Goal: Find specific page/section: Find specific page/section

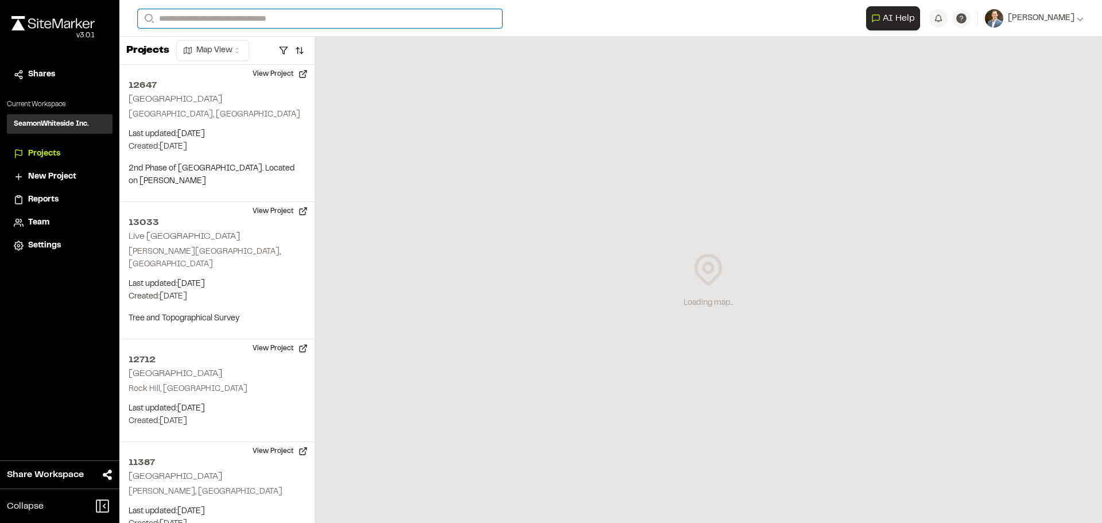
click at [182, 15] on input "Search" at bounding box center [320, 18] width 364 height 19
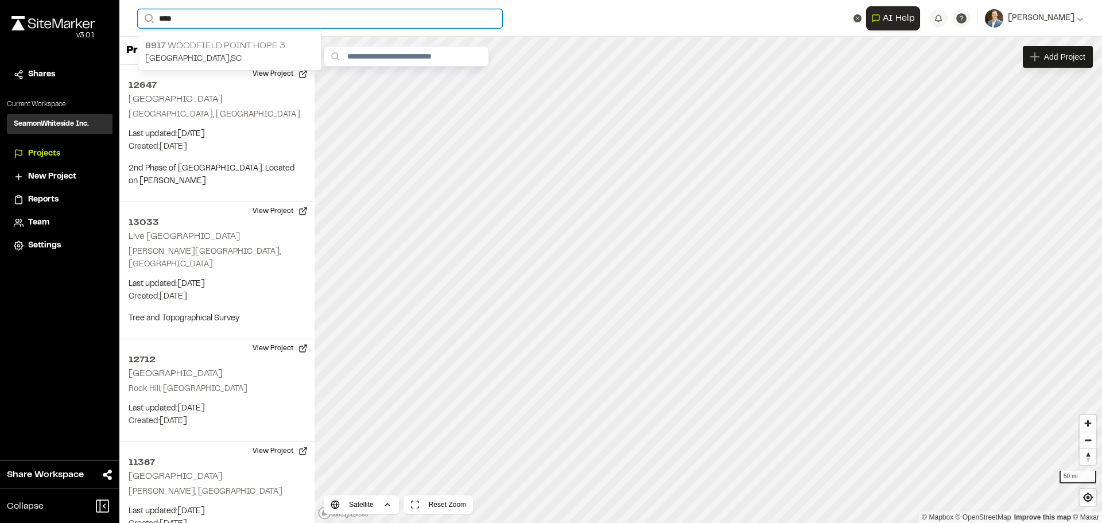
type input "****"
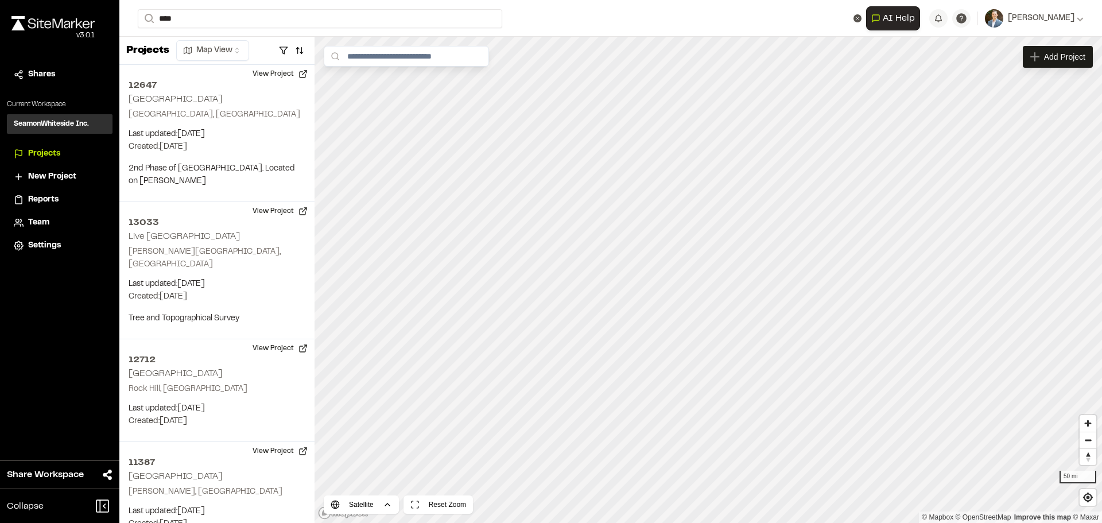
click at [186, 51] on p "[STREET_ADDRESS]" at bounding box center [229, 46] width 169 height 14
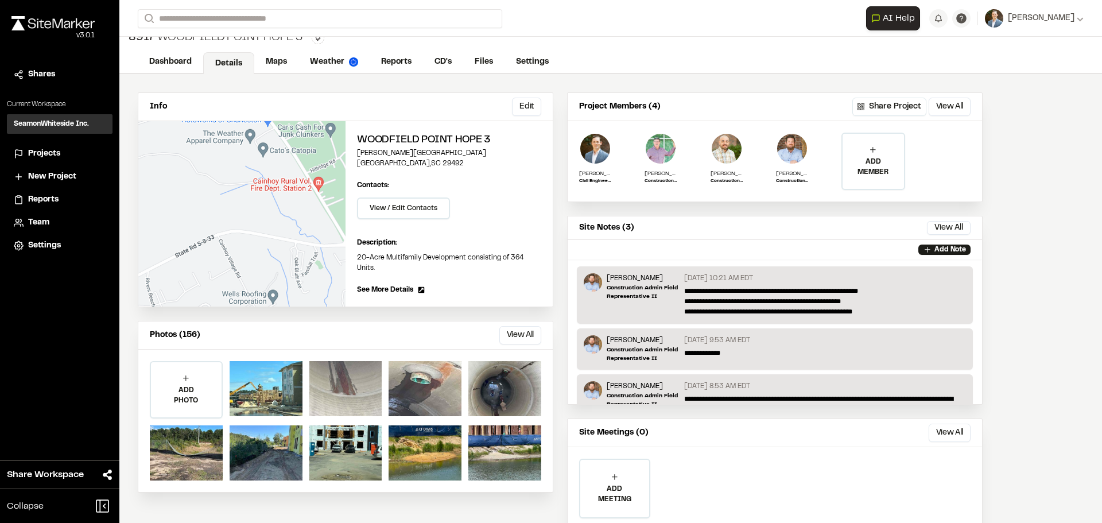
scroll to position [52, 0]
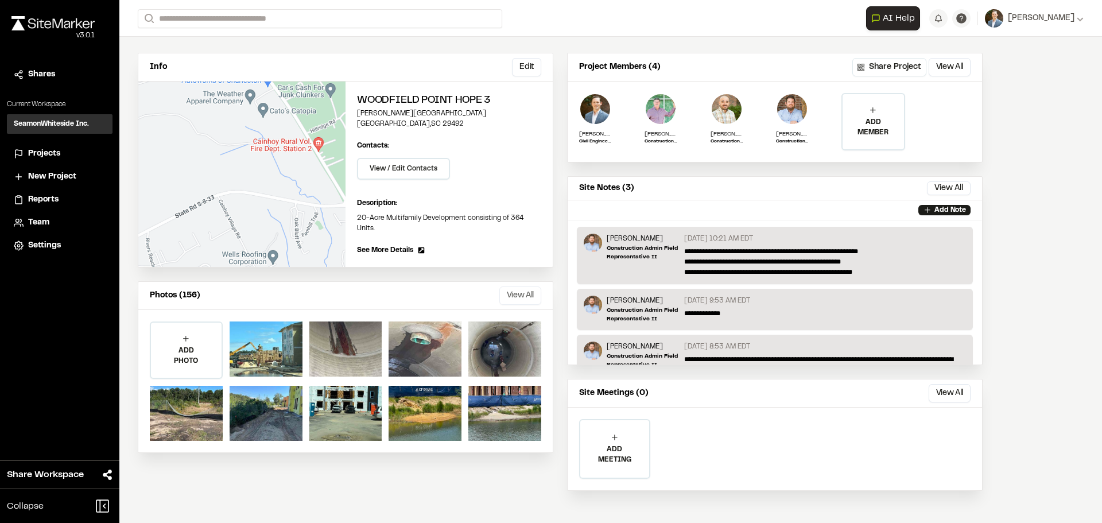
click at [515, 286] on button "View All" at bounding box center [520, 295] width 42 height 18
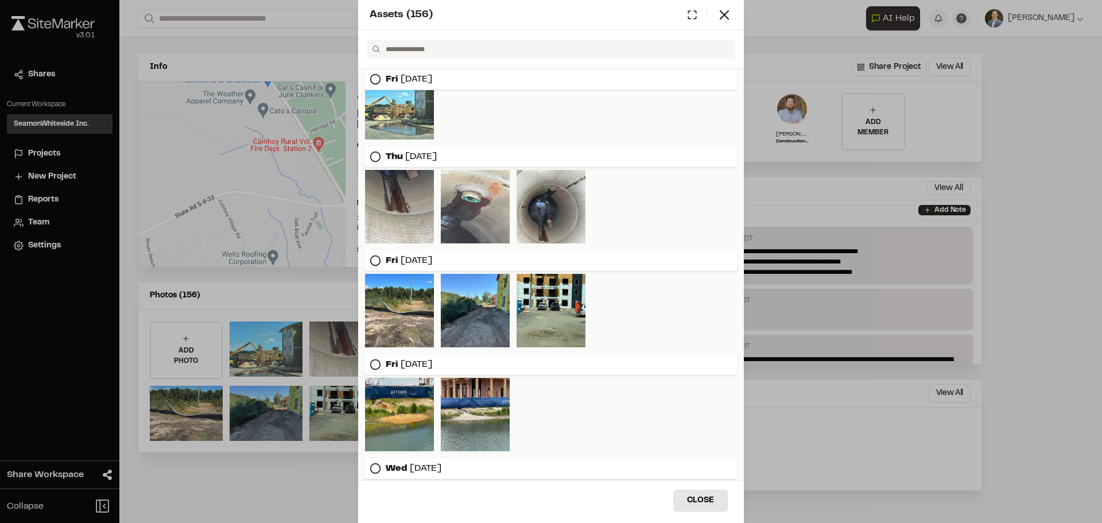
scroll to position [57, 0]
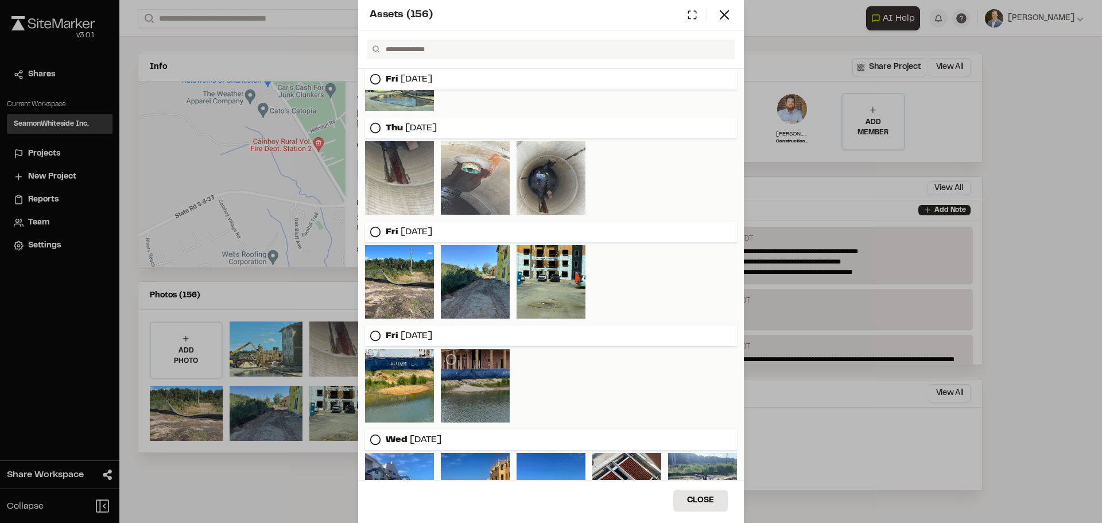
click at [462, 381] on div at bounding box center [475, 385] width 69 height 73
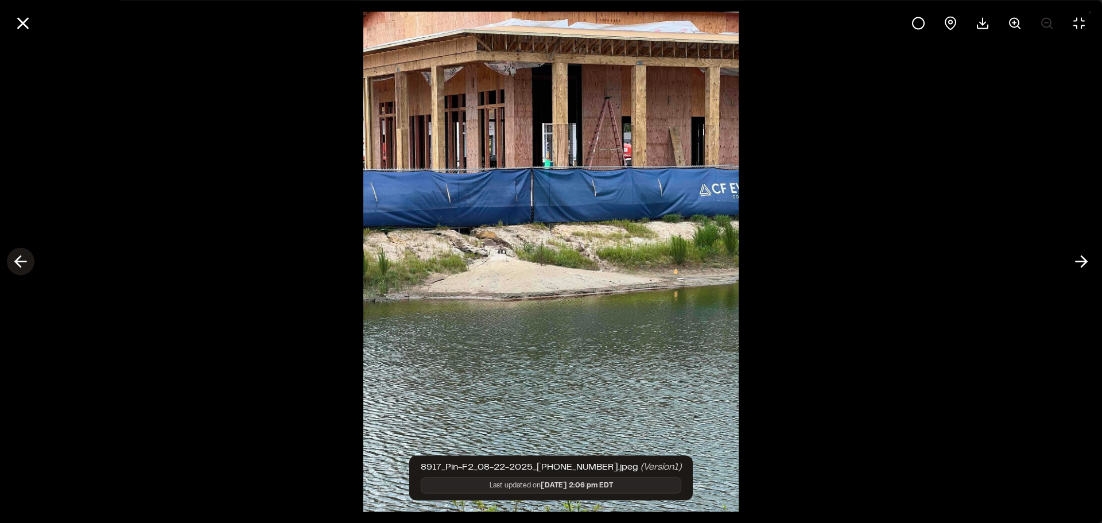
click at [30, 263] on button at bounding box center [21, 262] width 28 height 28
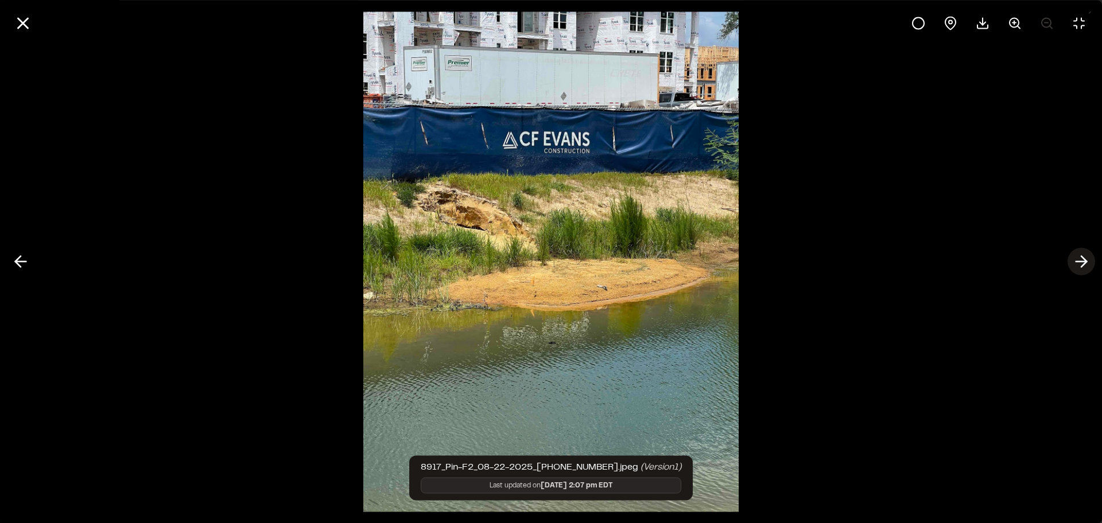
click at [1082, 257] on polyline at bounding box center [1083, 261] width 5 height 11
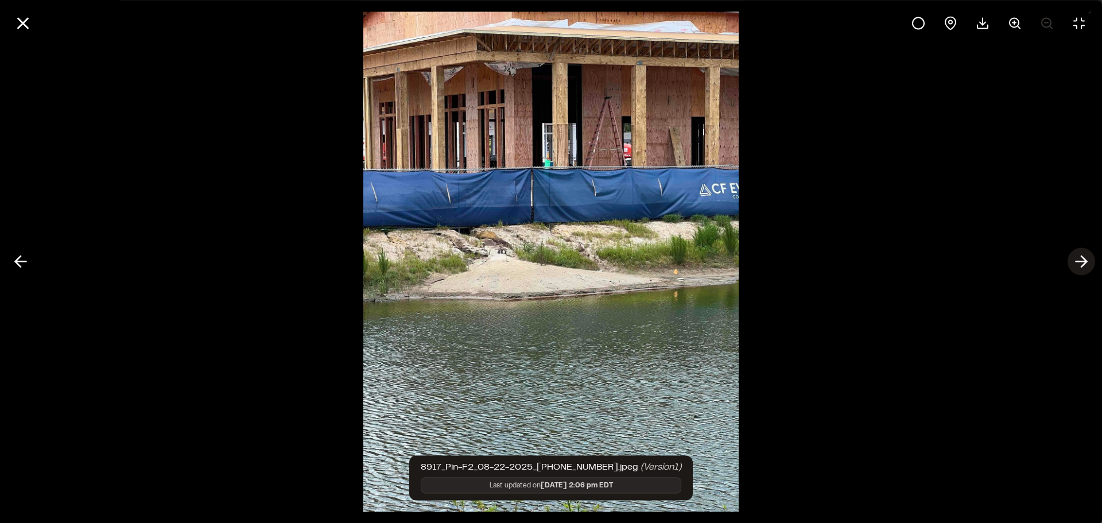
click at [1082, 257] on polyline at bounding box center [1083, 261] width 5 height 11
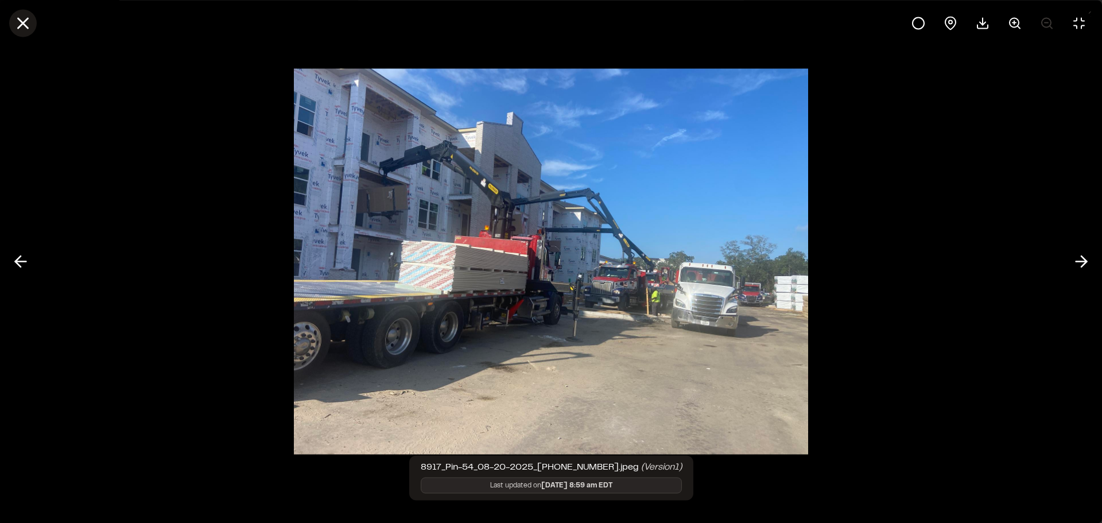
click at [24, 19] on icon at bounding box center [23, 23] width 20 height 20
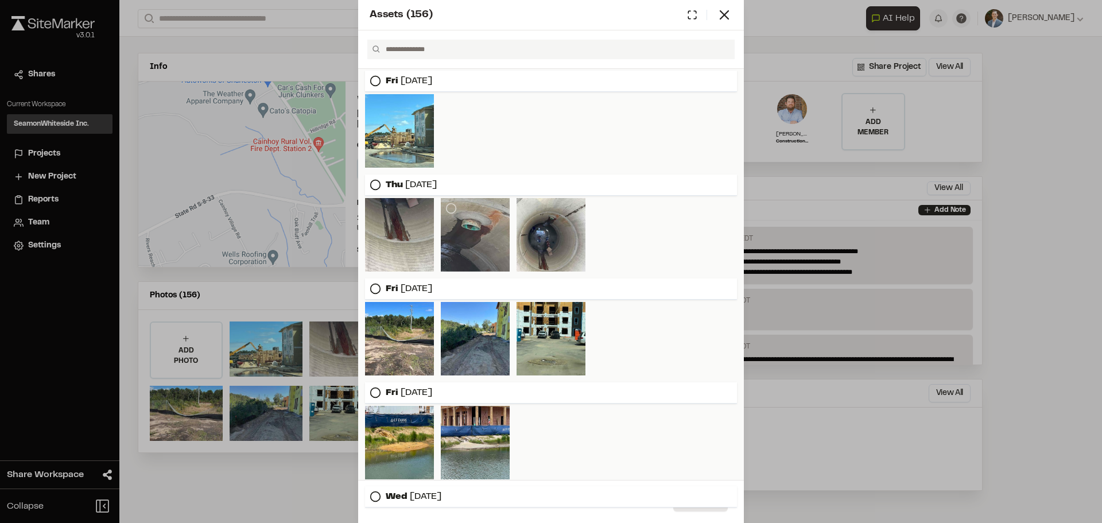
scroll to position [0, 0]
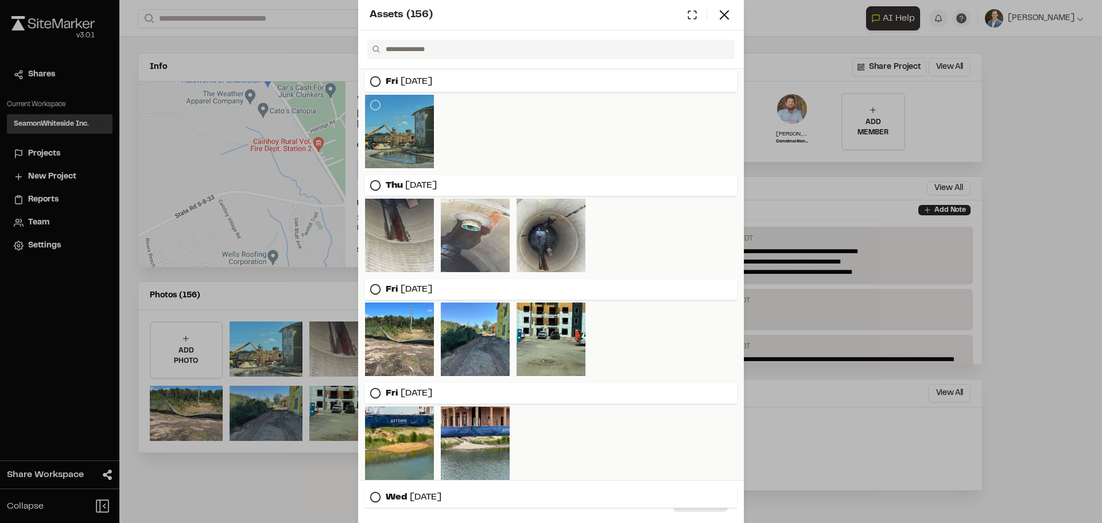
click at [403, 137] on div at bounding box center [399, 131] width 69 height 73
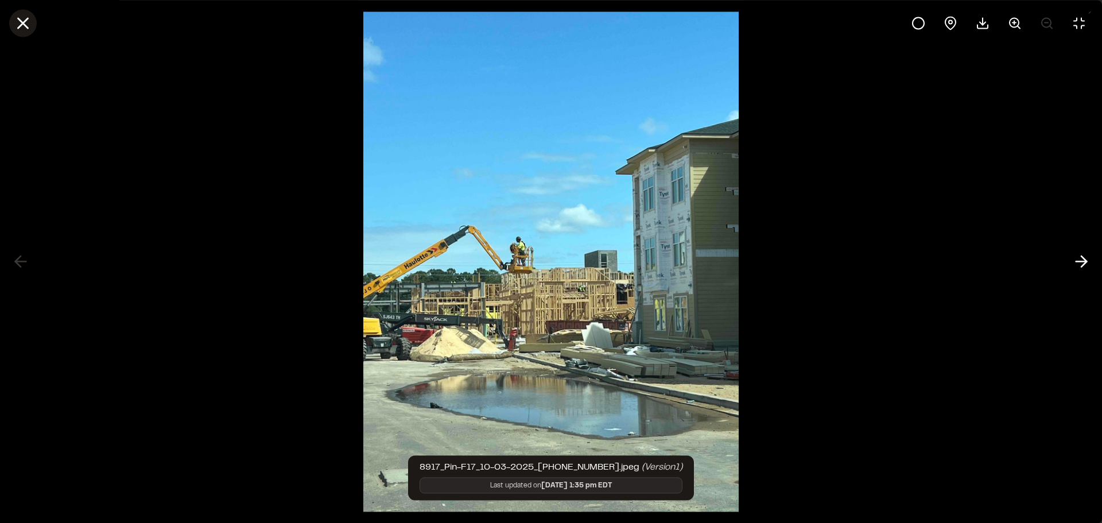
click at [13, 18] on button at bounding box center [23, 23] width 28 height 28
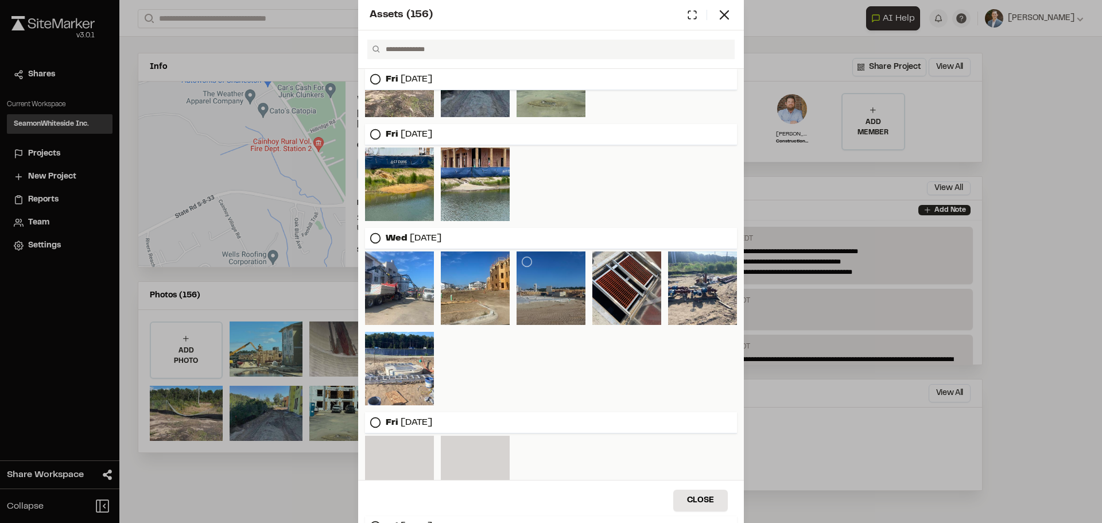
scroll to position [287, 0]
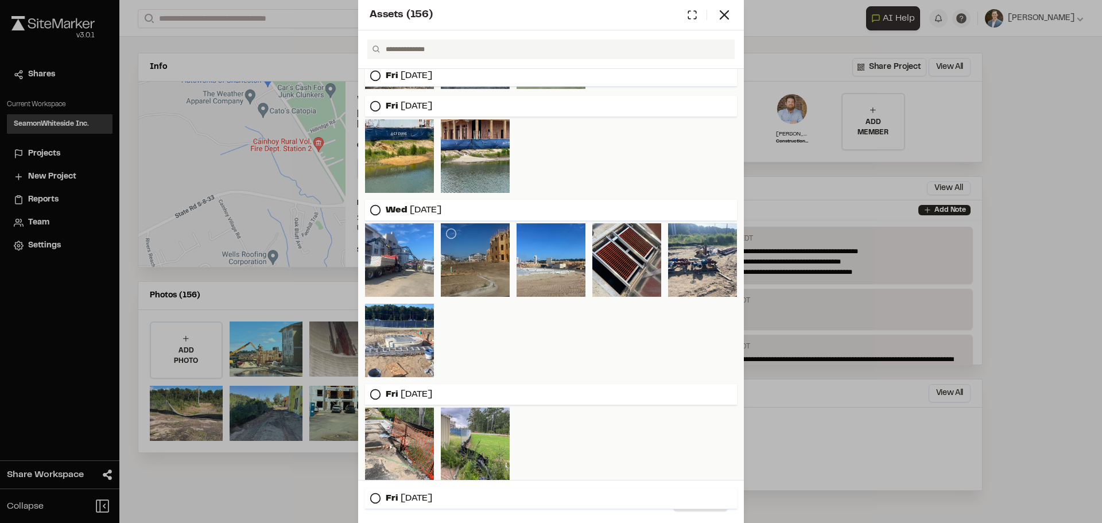
click at [471, 258] on div at bounding box center [475, 259] width 69 height 73
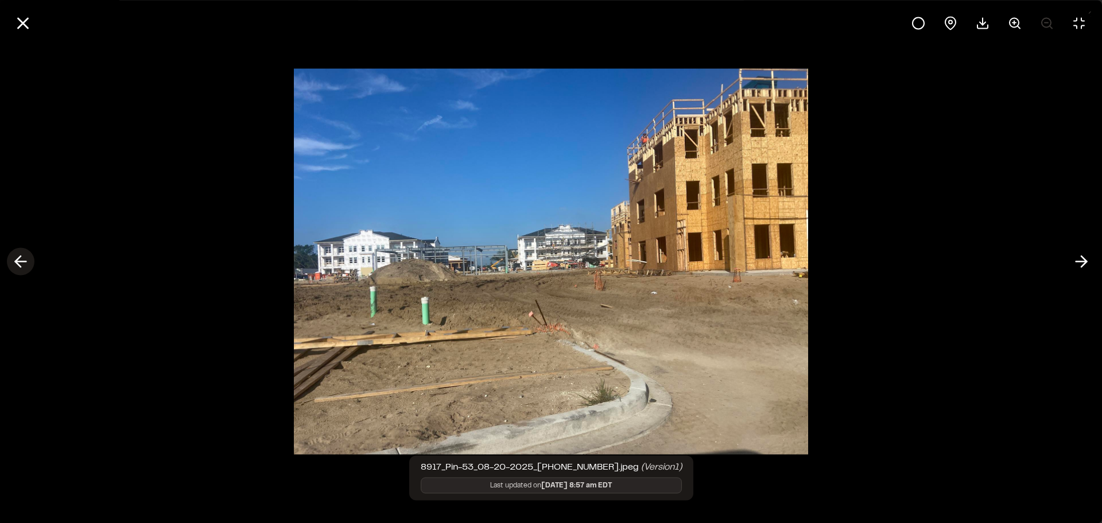
click at [25, 260] on icon at bounding box center [20, 262] width 18 height 20
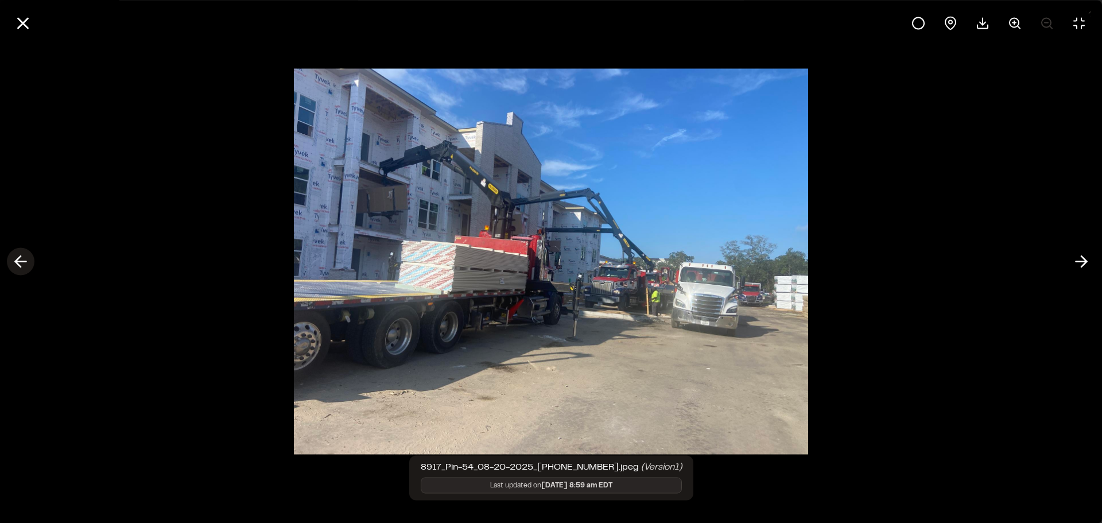
click at [25, 260] on icon at bounding box center [20, 262] width 18 height 20
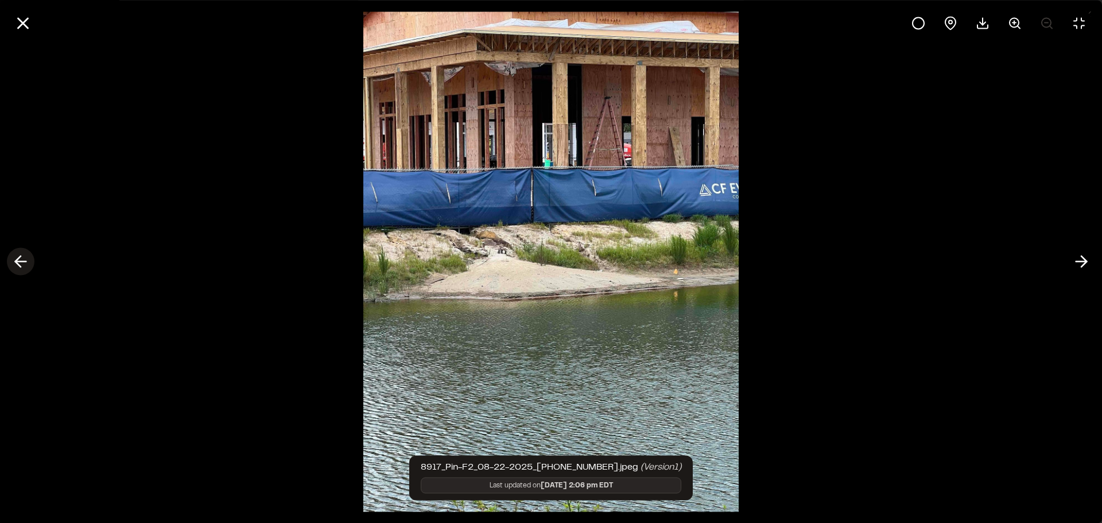
click at [25, 260] on icon at bounding box center [20, 262] width 18 height 20
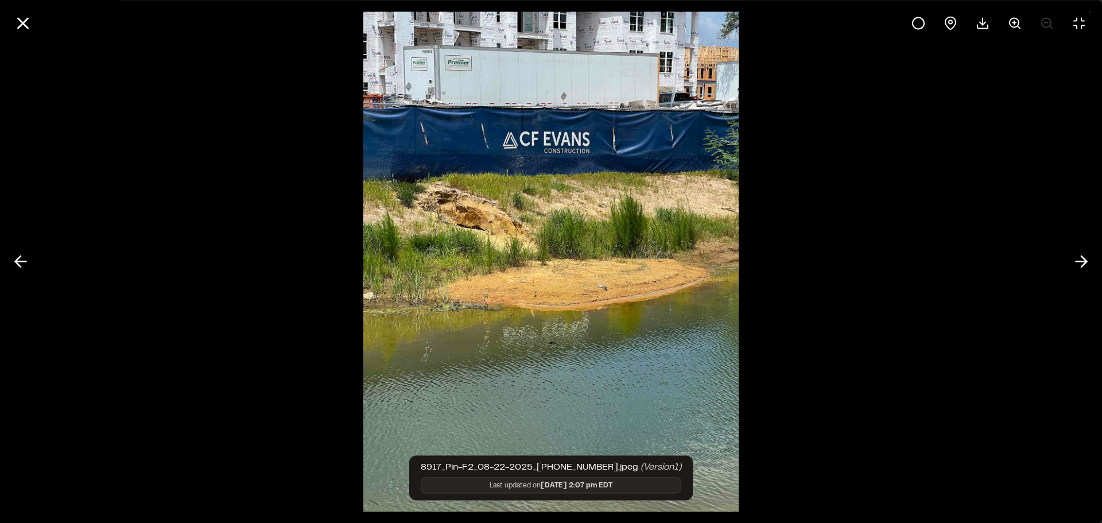
drag, startPoint x: 22, startPoint y: 27, endPoint x: 36, endPoint y: 39, distance: 18.7
click at [22, 26] on icon at bounding box center [23, 23] width 20 height 20
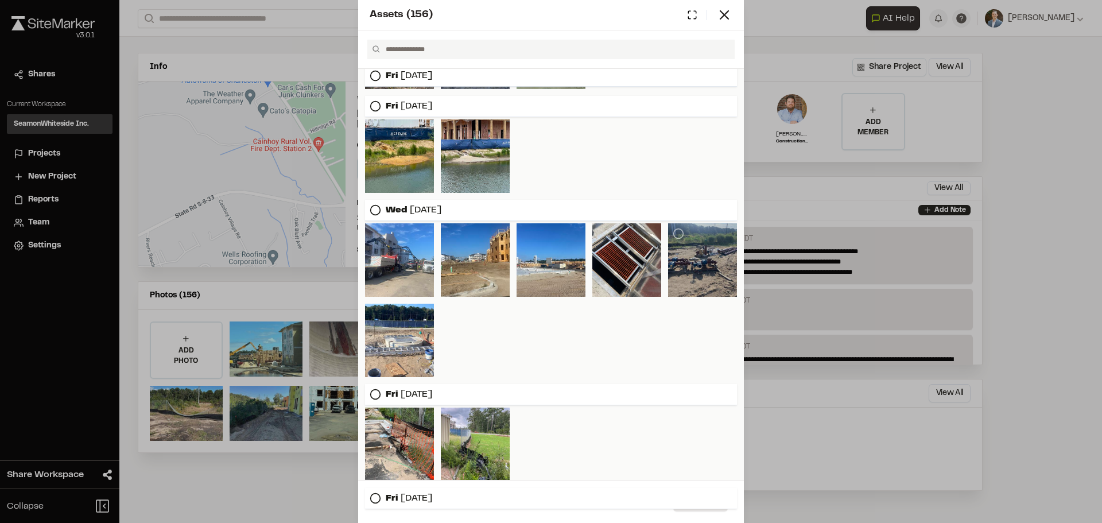
click at [713, 249] on div at bounding box center [702, 259] width 69 height 73
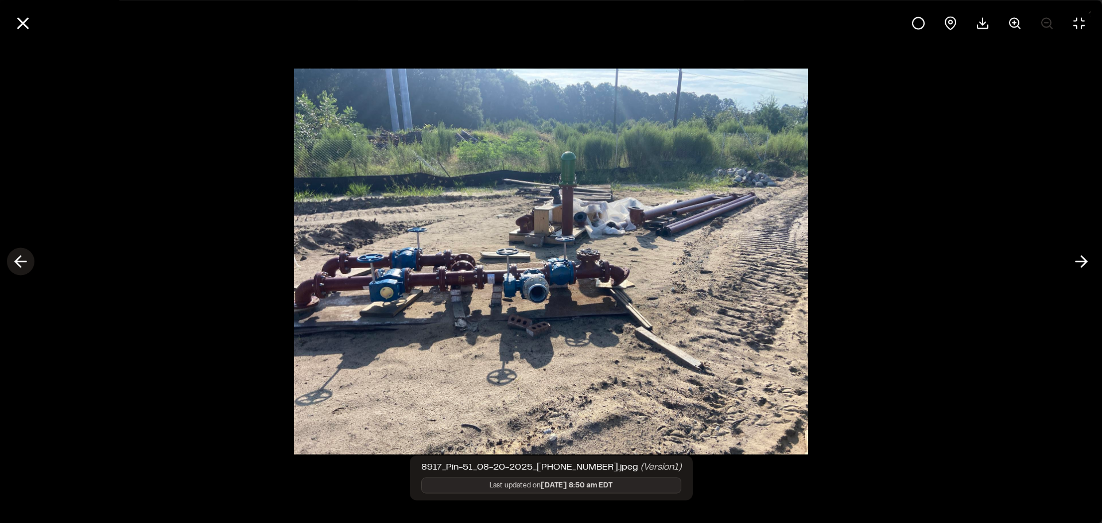
click at [27, 266] on icon at bounding box center [20, 262] width 18 height 20
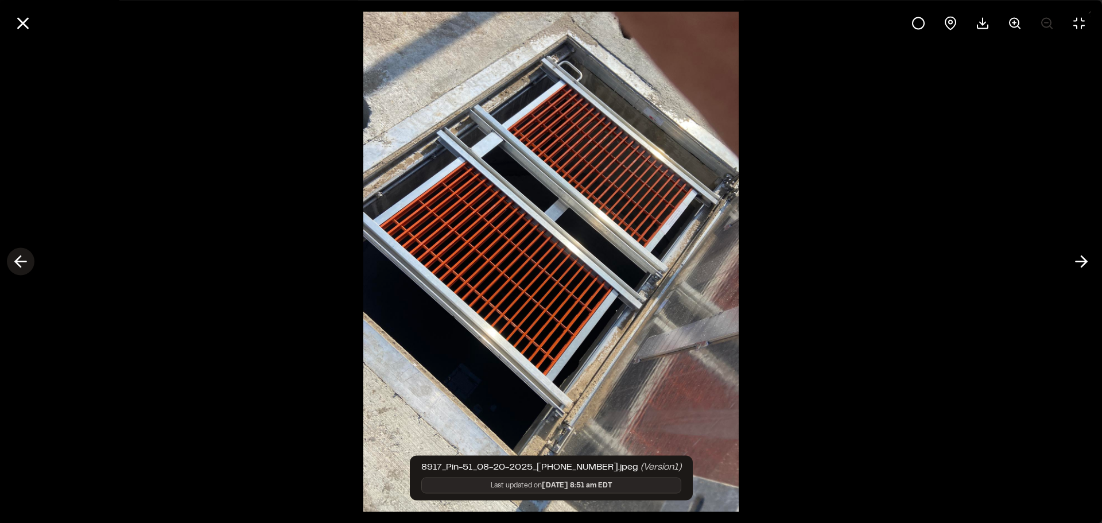
click at [27, 266] on icon at bounding box center [20, 262] width 18 height 20
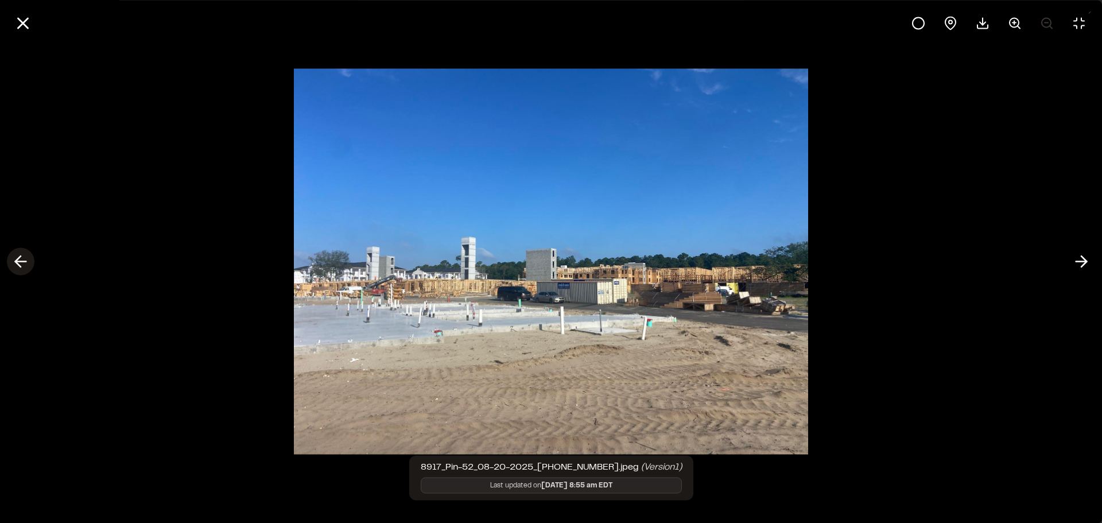
click at [27, 266] on icon at bounding box center [20, 262] width 18 height 20
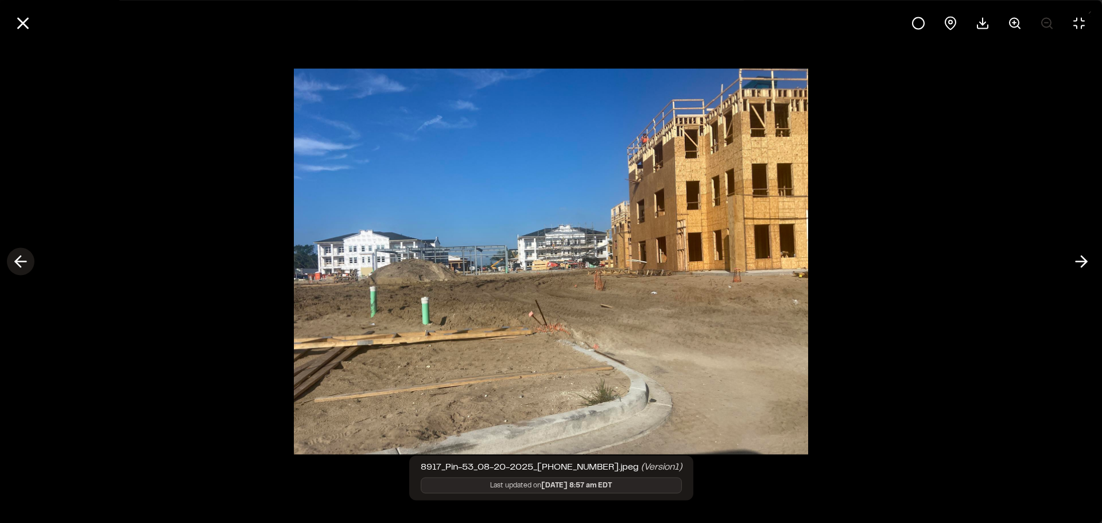
click at [27, 265] on icon at bounding box center [20, 262] width 18 height 20
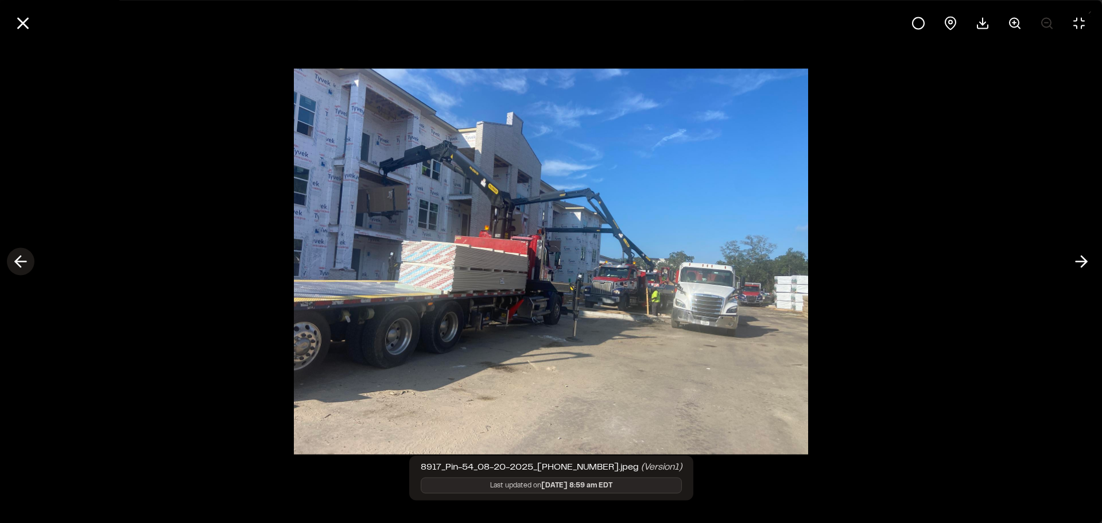
click at [27, 265] on icon at bounding box center [20, 262] width 18 height 20
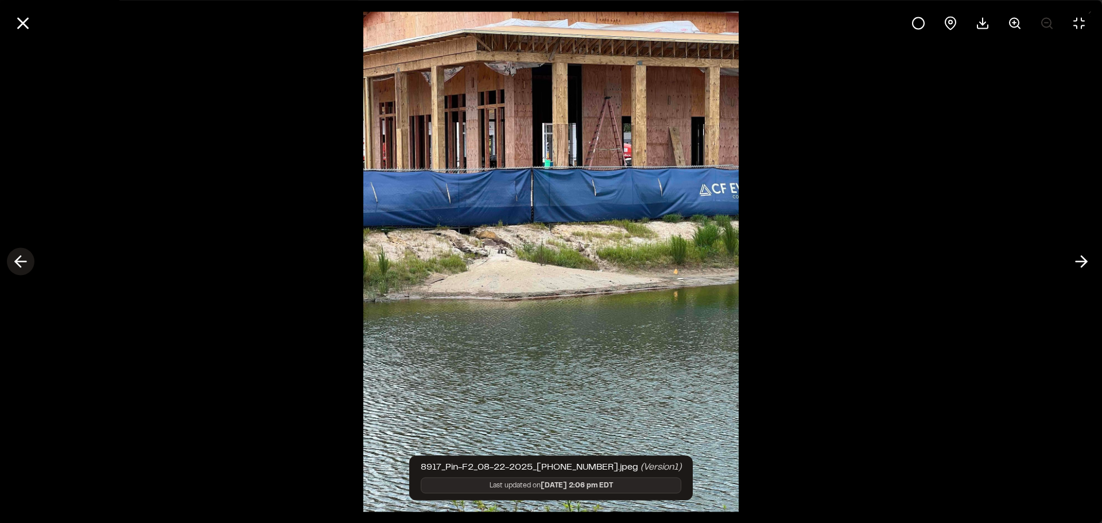
click at [27, 265] on icon at bounding box center [20, 262] width 18 height 20
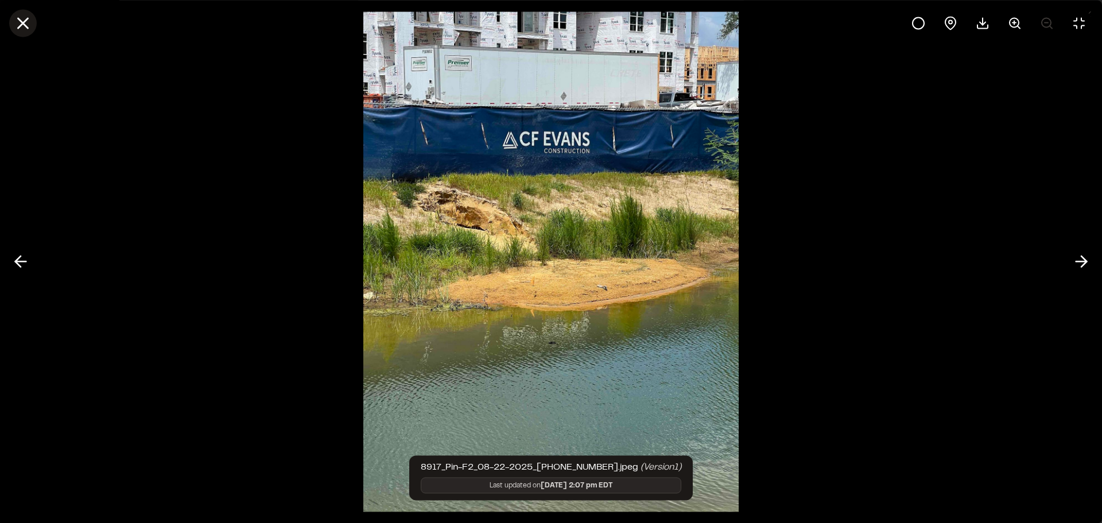
click at [27, 24] on icon at bounding box center [23, 23] width 20 height 20
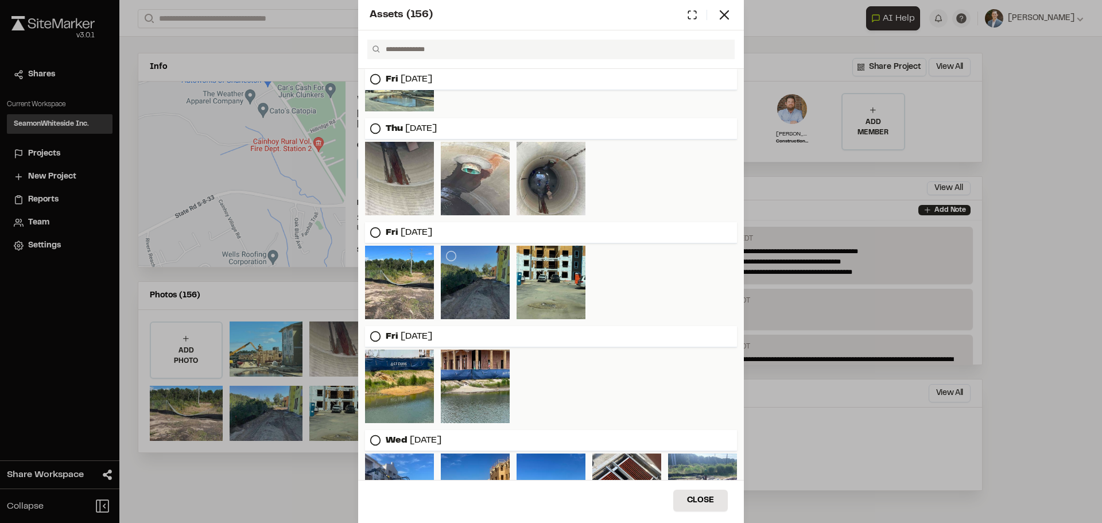
scroll to position [0, 0]
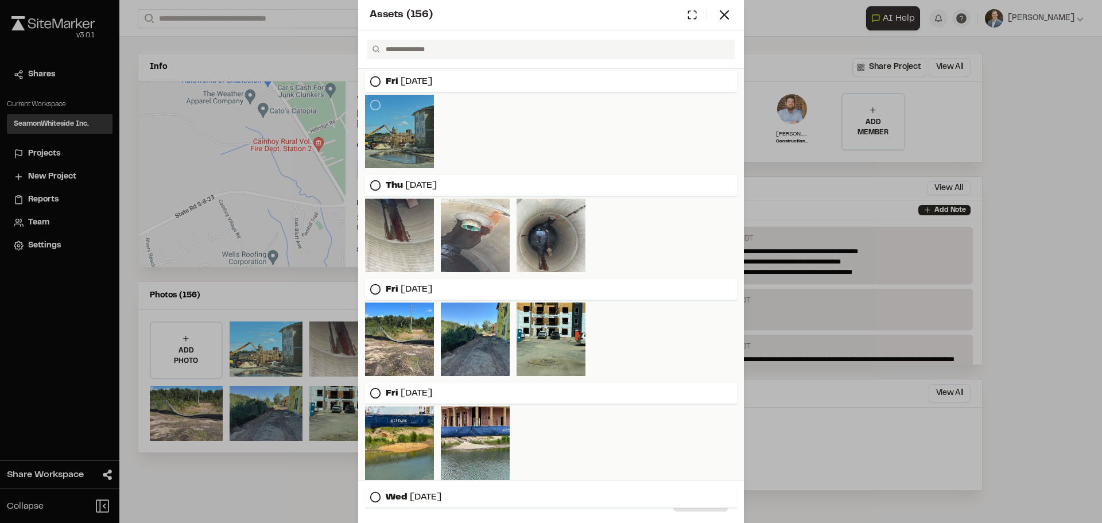
click at [398, 150] on div at bounding box center [399, 131] width 69 height 73
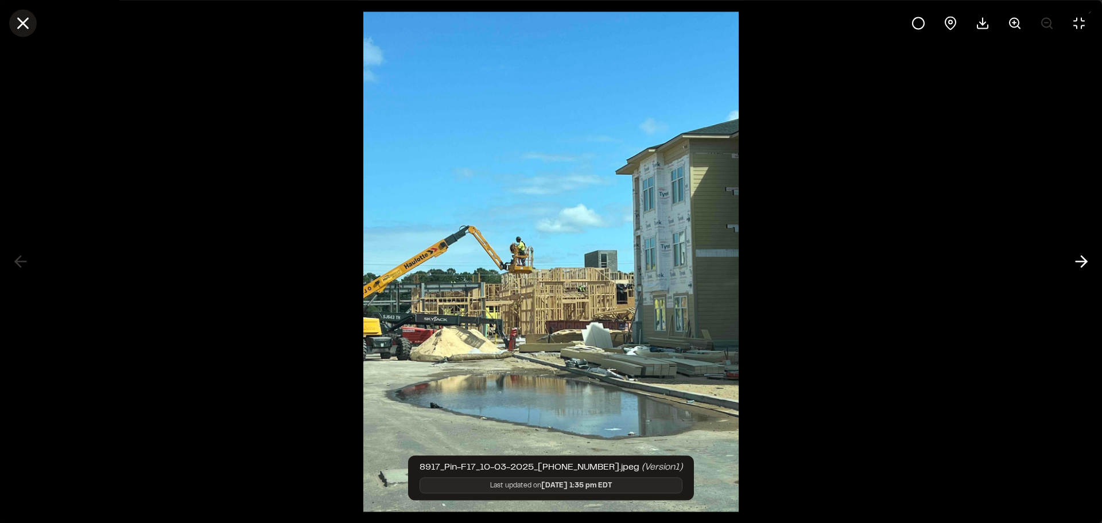
click at [11, 24] on button at bounding box center [23, 23] width 28 height 28
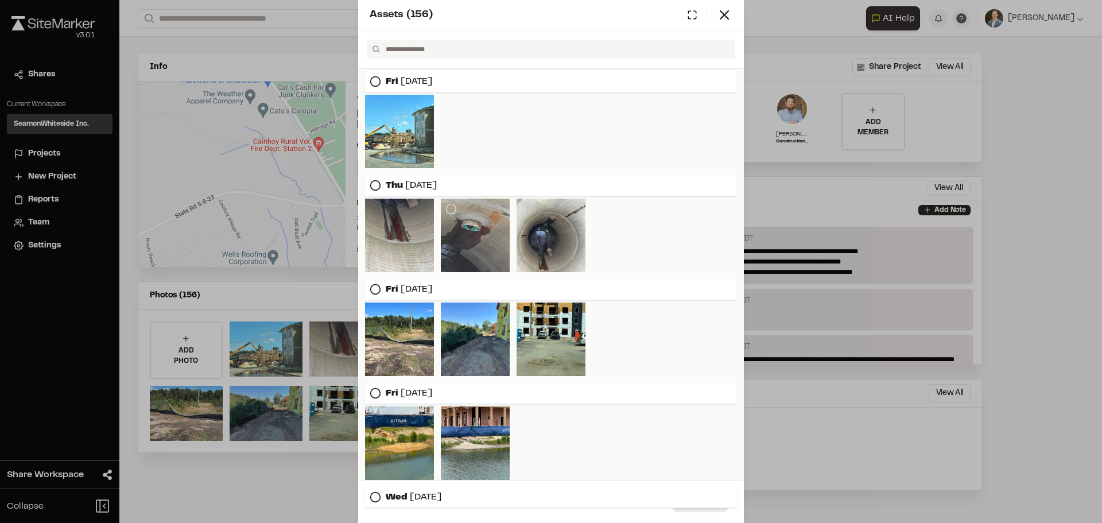
click at [476, 231] on div at bounding box center [475, 235] width 69 height 73
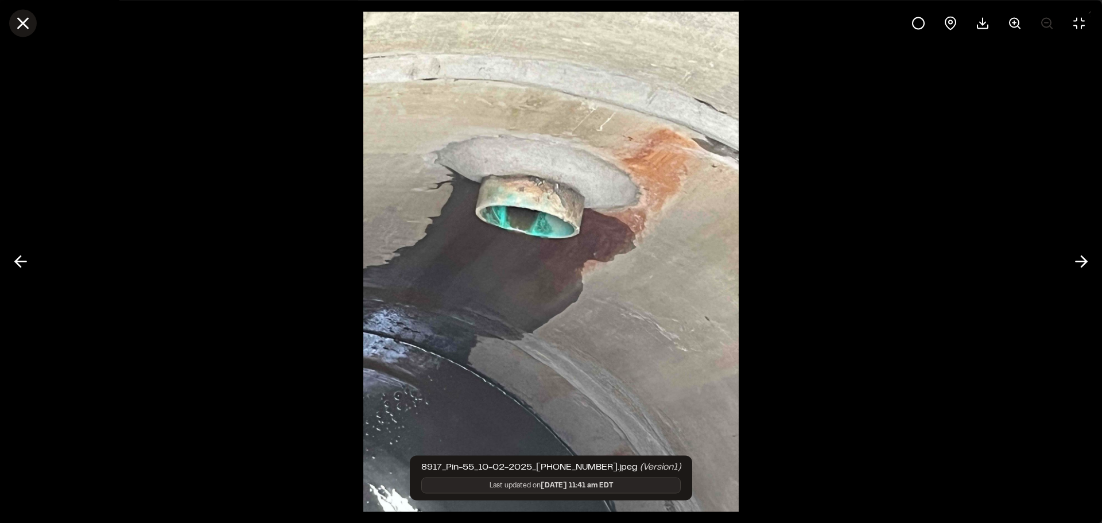
click at [28, 16] on icon at bounding box center [23, 23] width 20 height 20
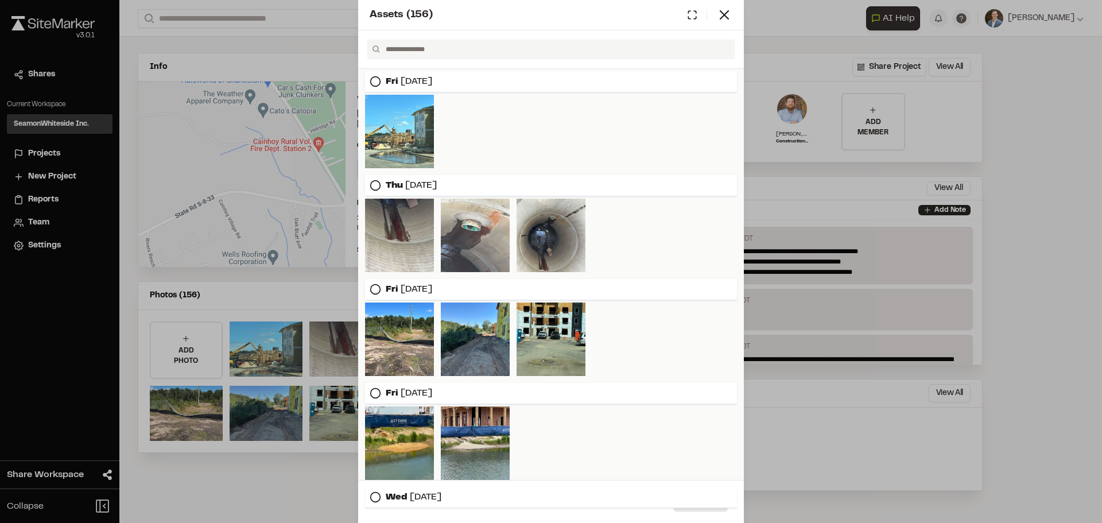
click at [273, 58] on div "Assets ( 156 ) [DATE] [DATE] [DATE] [DATE] [DATE] [DATE] [DATE] [DATE] [DATE] […" at bounding box center [551, 261] width 1102 height 523
